Goal: Information Seeking & Learning: Understand process/instructions

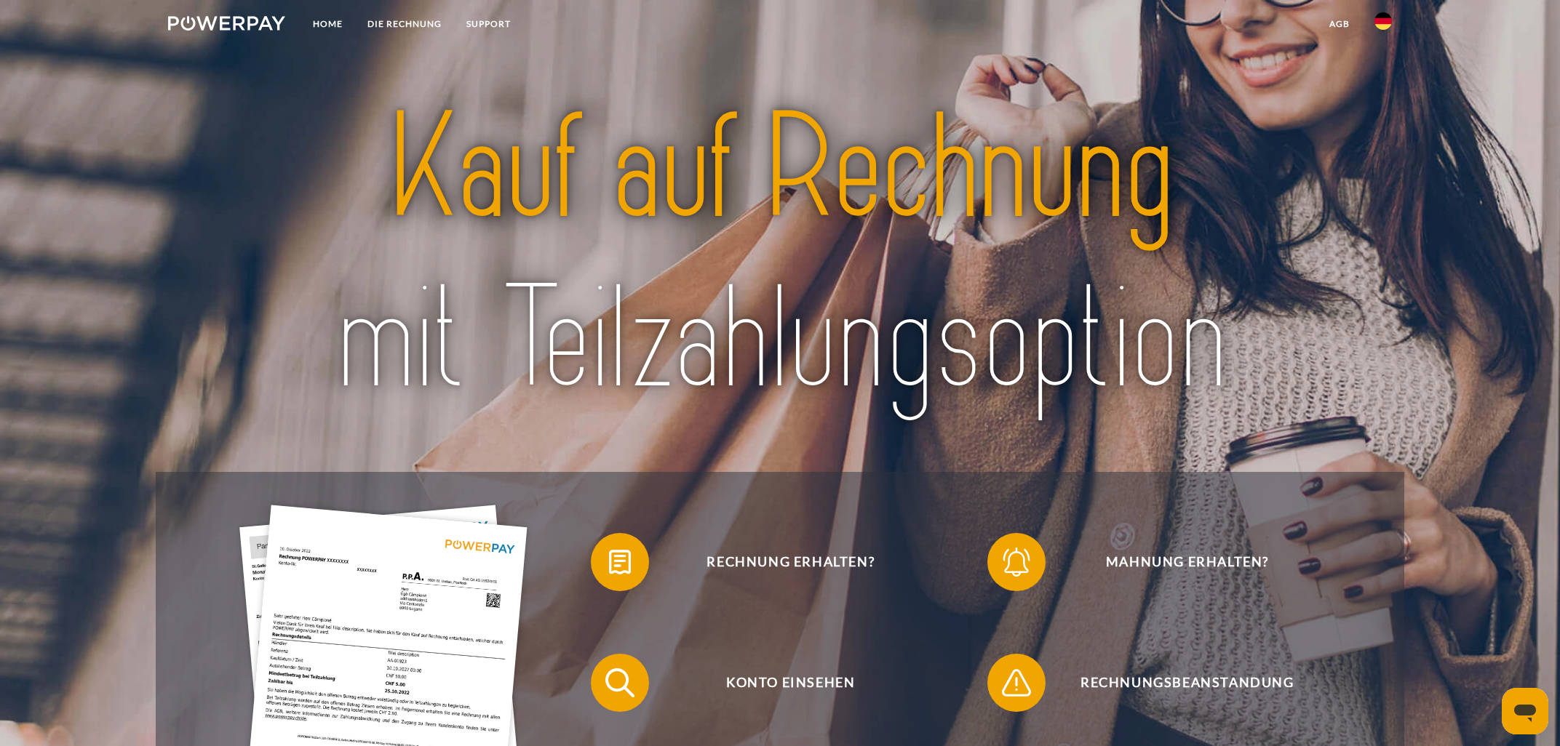
click at [1378, 20] on img at bounding box center [1382, 20] width 17 height 17
click at [1390, 63] on img at bounding box center [1382, 68] width 17 height 17
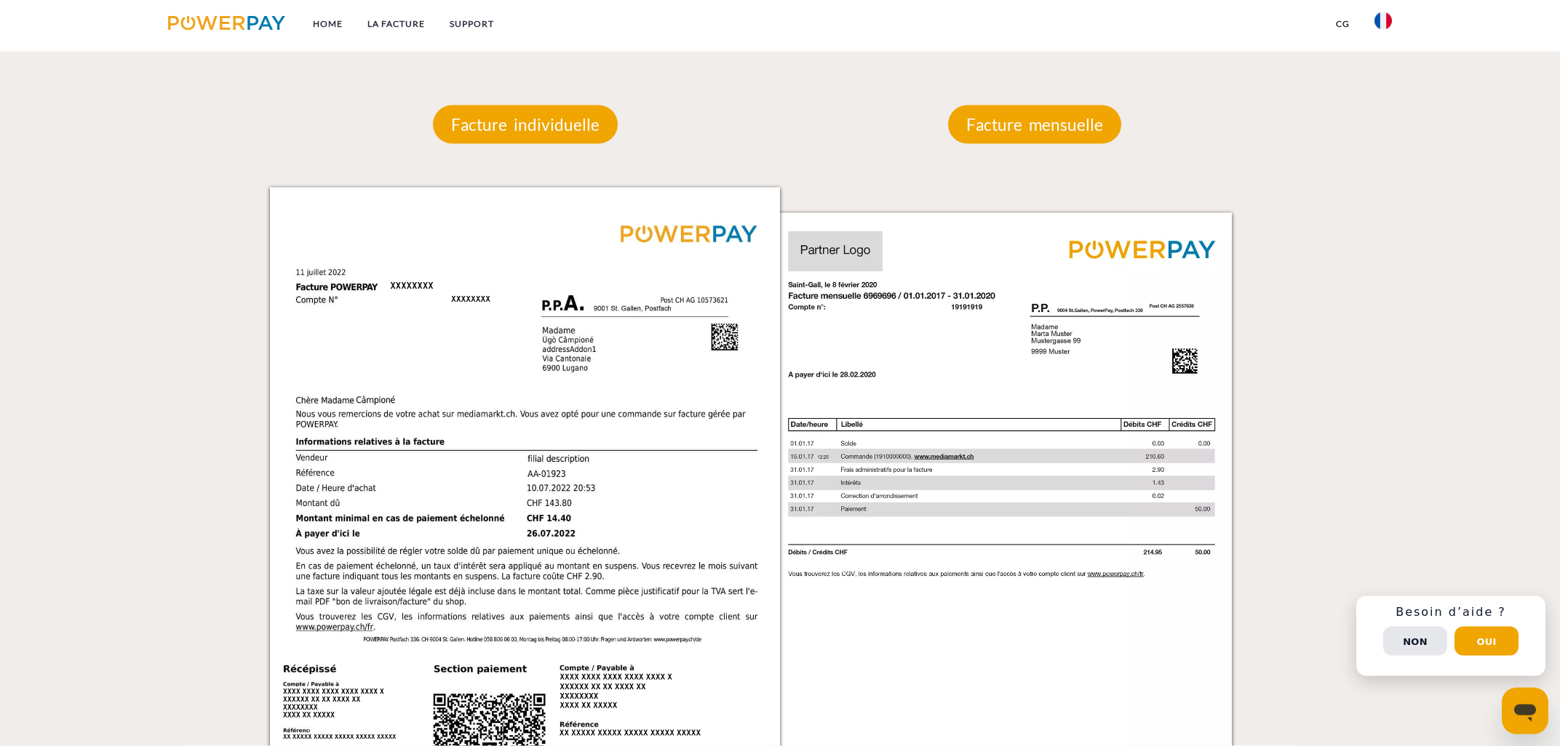
scroll to position [1170, 0]
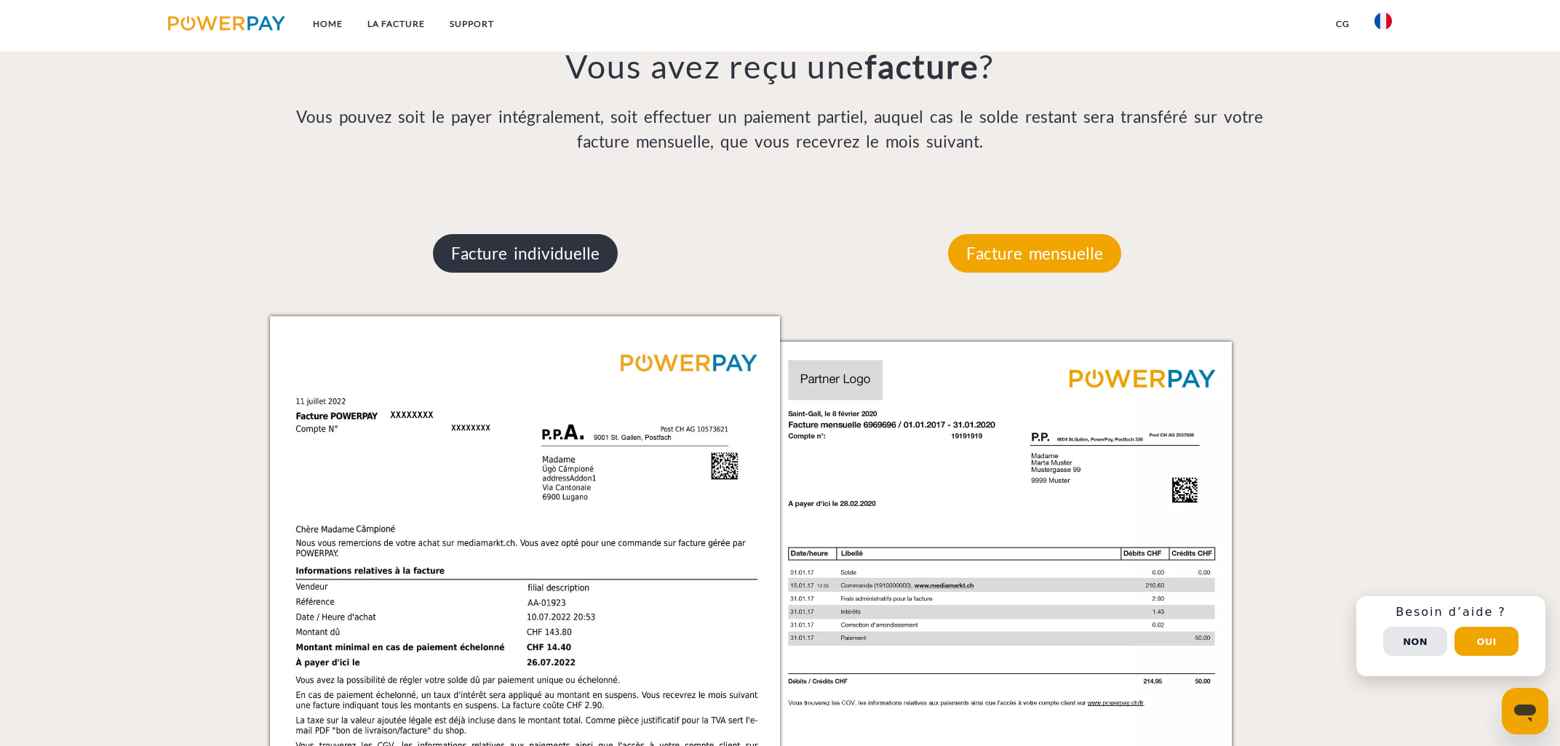
click at [510, 258] on p "Facture individuelle" at bounding box center [525, 253] width 185 height 39
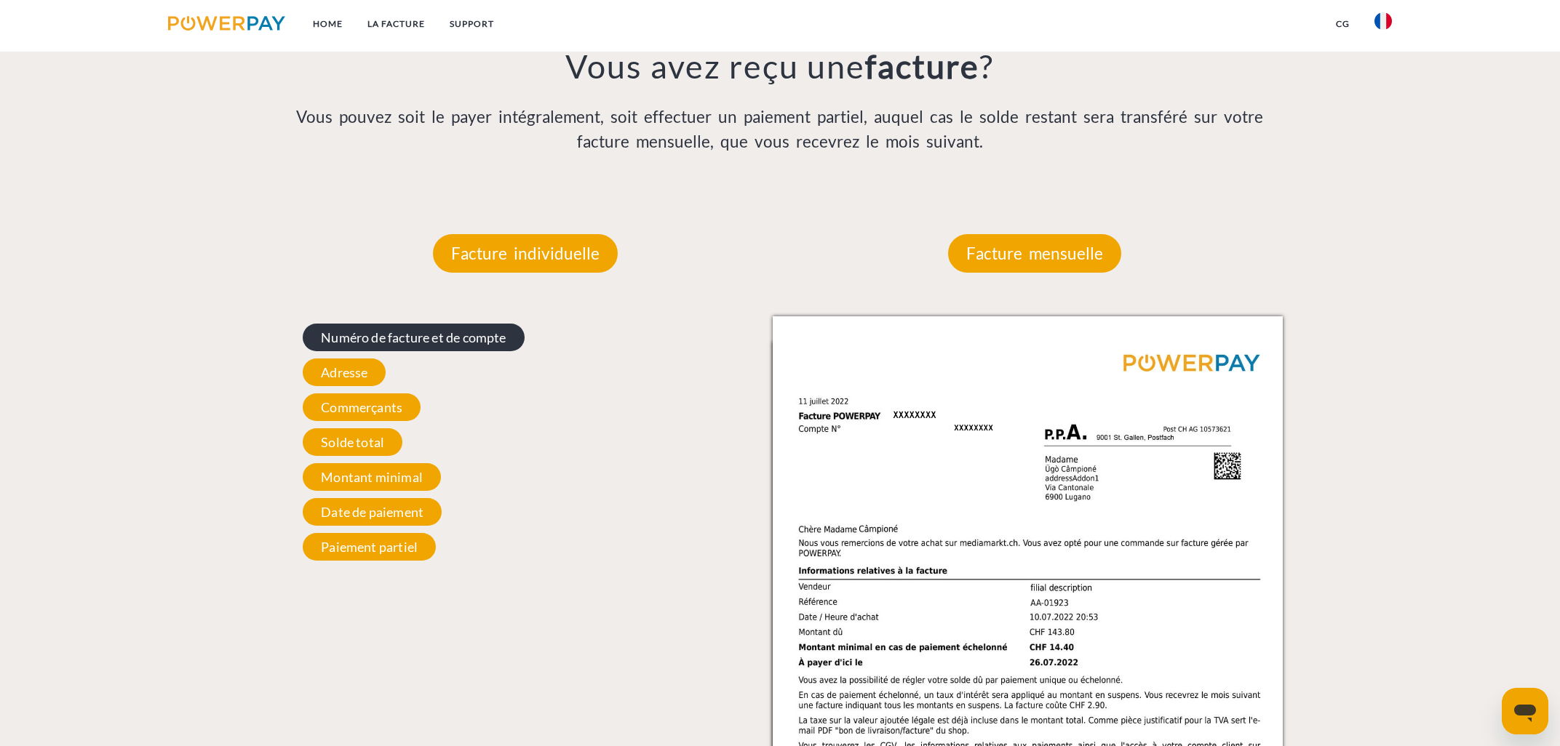
click at [457, 341] on span "Numéro de facture et de compte" at bounding box center [413, 338] width 221 height 28
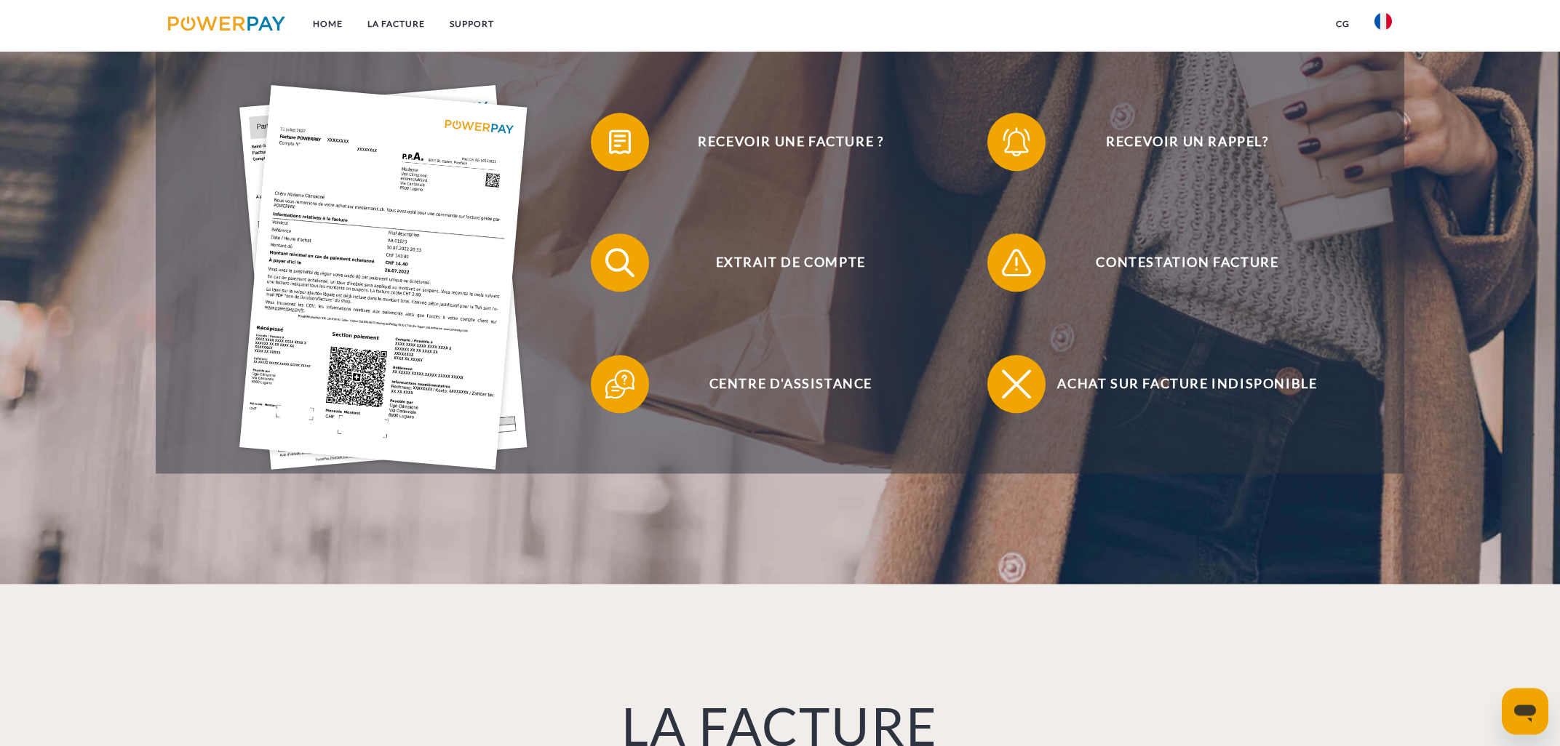
scroll to position [0, 0]
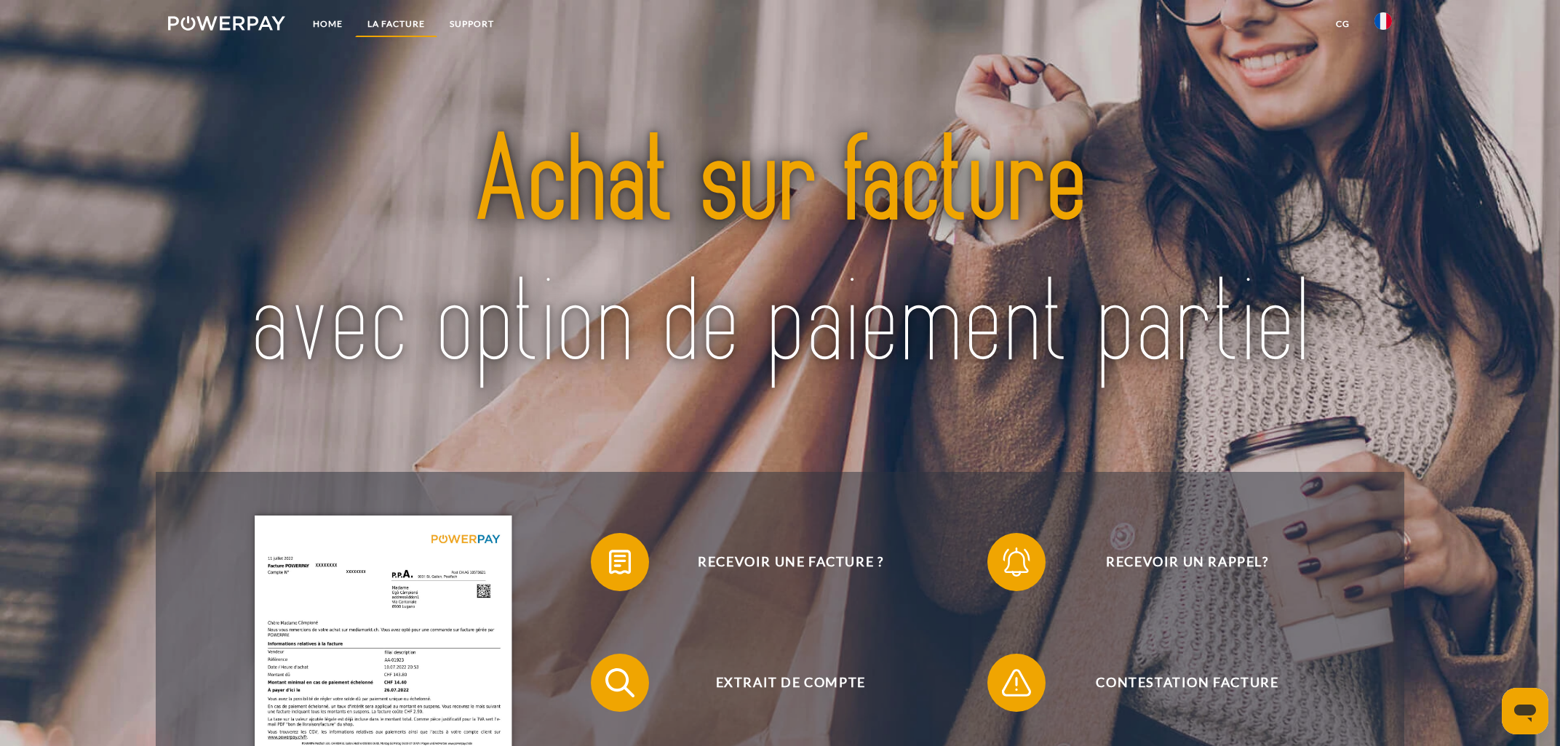
click at [391, 20] on link "LA FACTURE" at bounding box center [396, 24] width 82 height 26
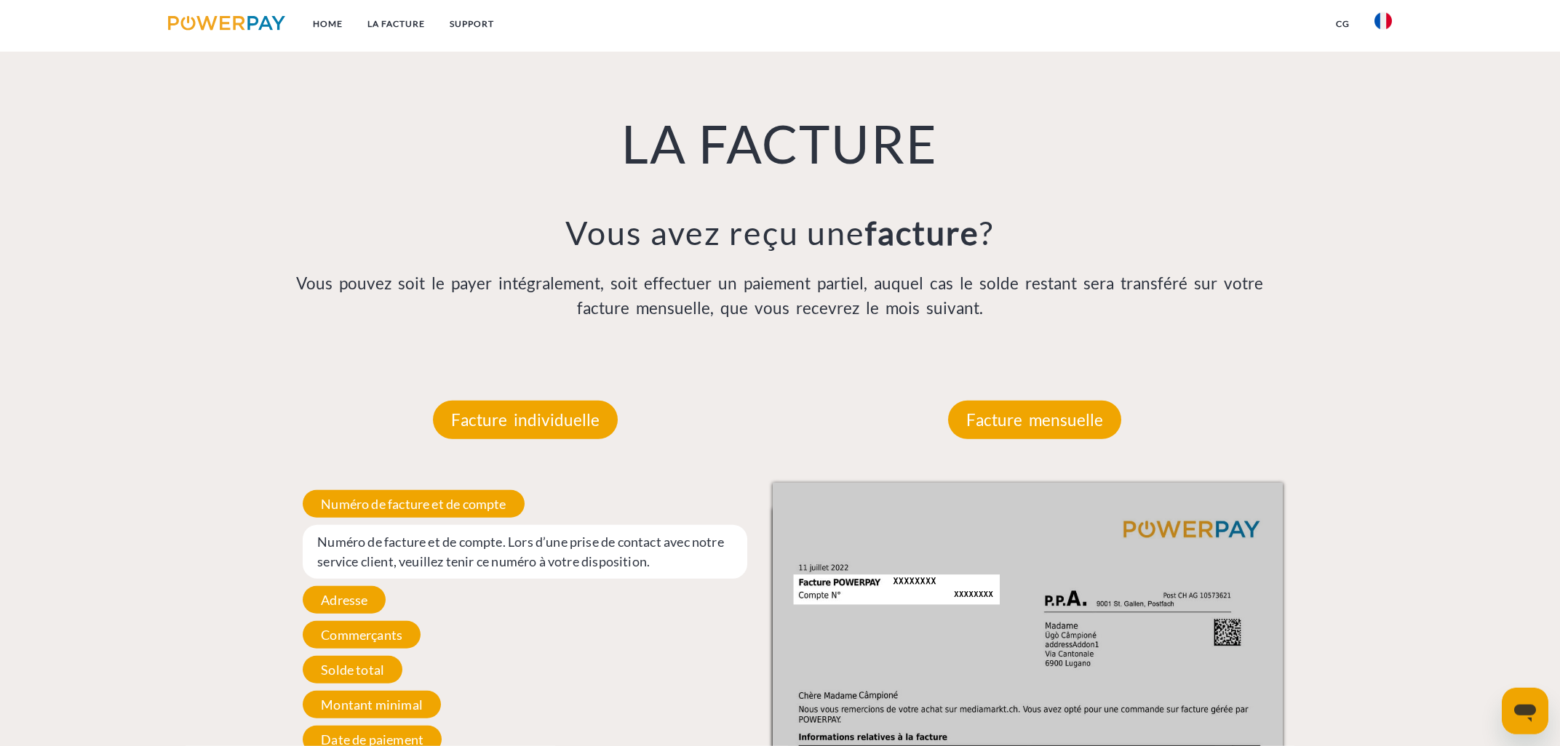
scroll to position [1004, 0]
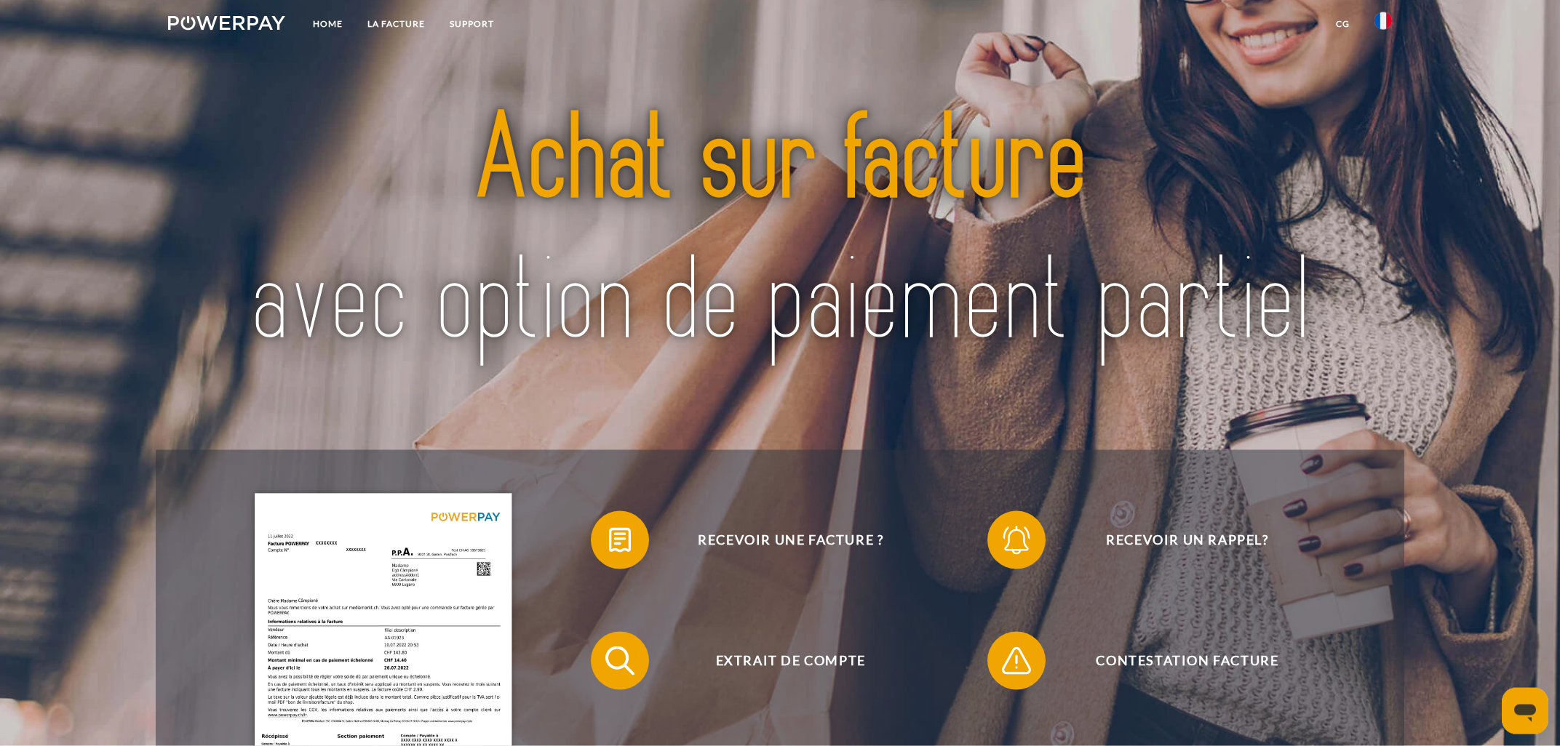
scroll to position [9, 0]
